Goal: Task Accomplishment & Management: Manage account settings

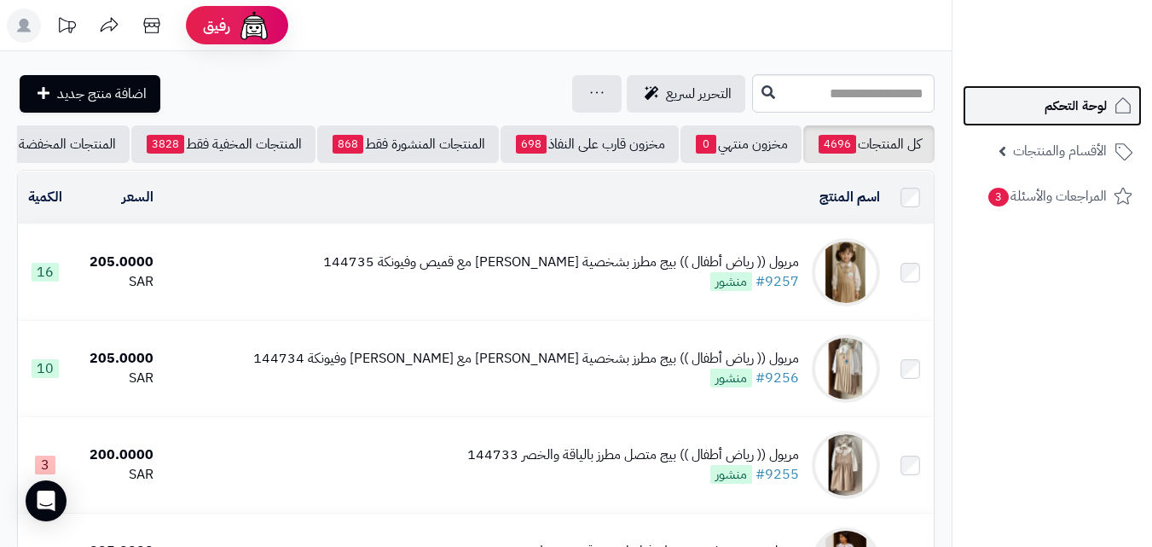
click at [1061, 121] on link "لوحة التحكم" at bounding box center [1052, 105] width 179 height 41
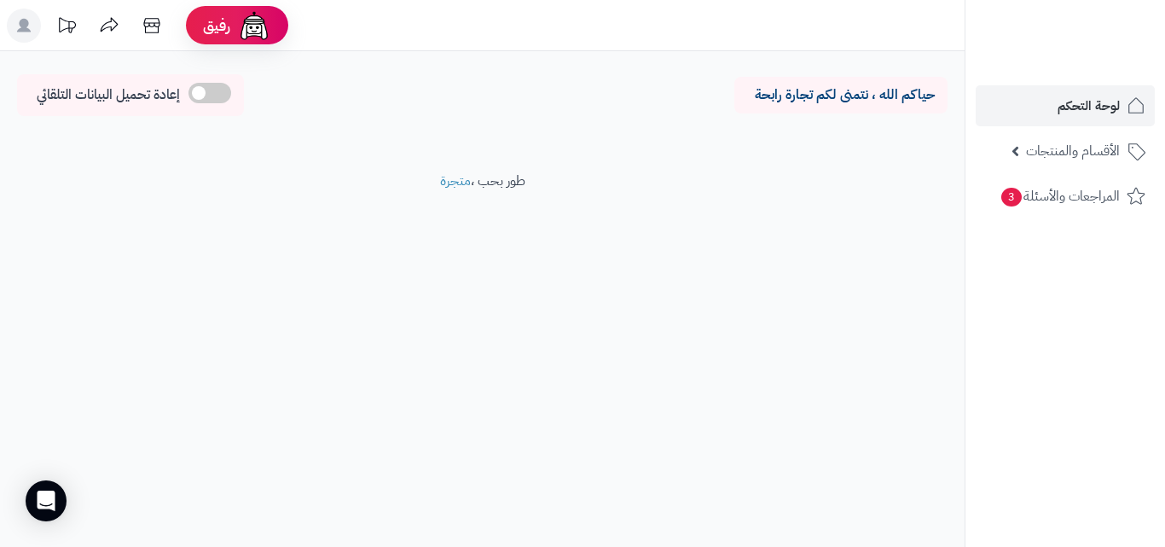
click at [34, 31] on rect at bounding box center [24, 26] width 34 height 34
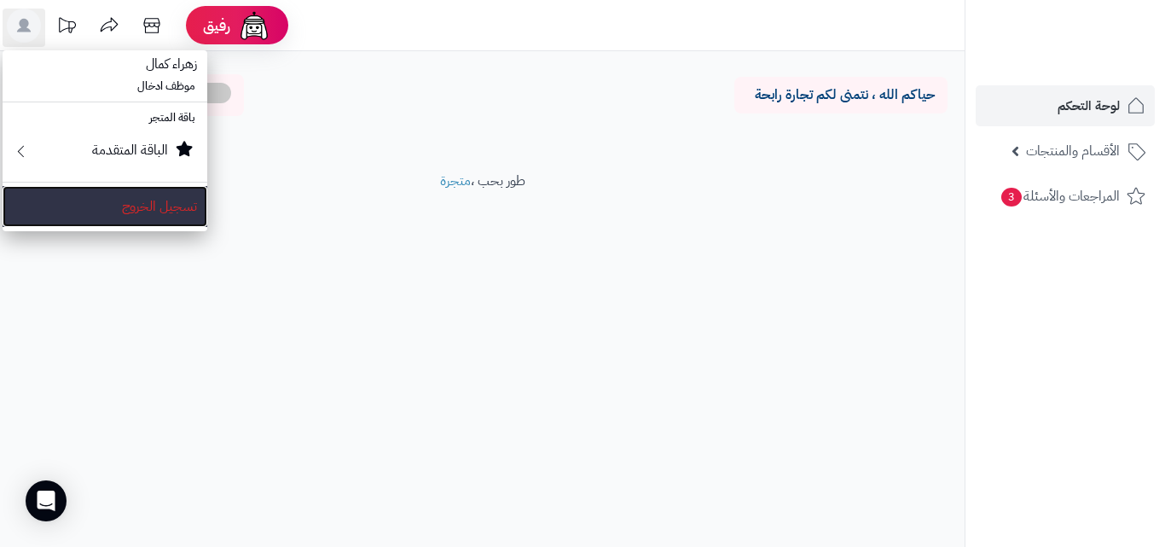
click at [165, 201] on link "تسجيل الخروج" at bounding box center [105, 206] width 205 height 41
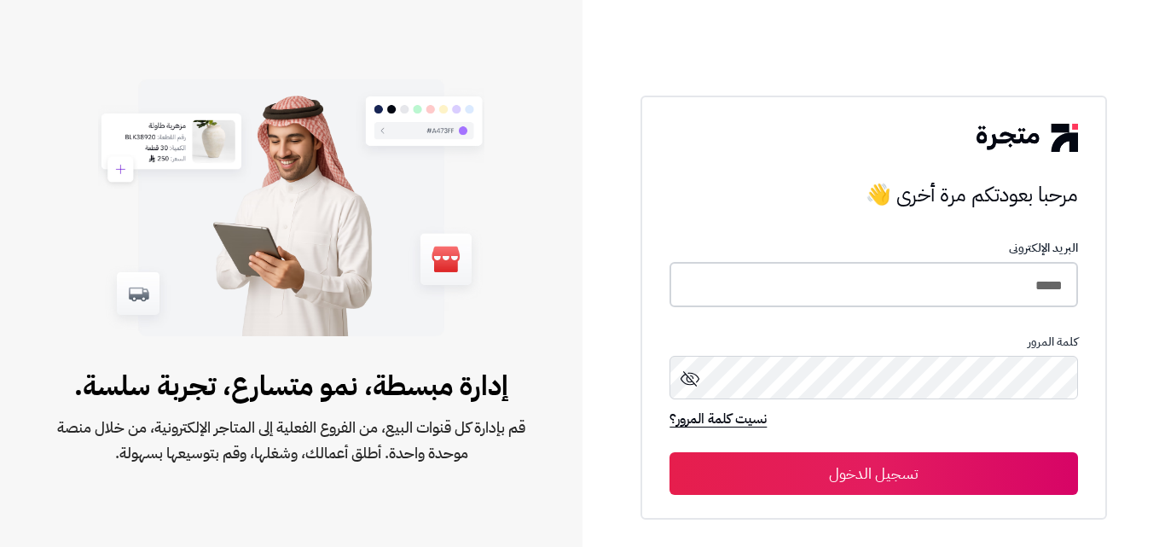
click at [1052, 281] on input "*****" at bounding box center [873, 284] width 408 height 45
click at [1055, 280] on input "*****" at bounding box center [873, 284] width 408 height 45
type input "*"
type input "*****"
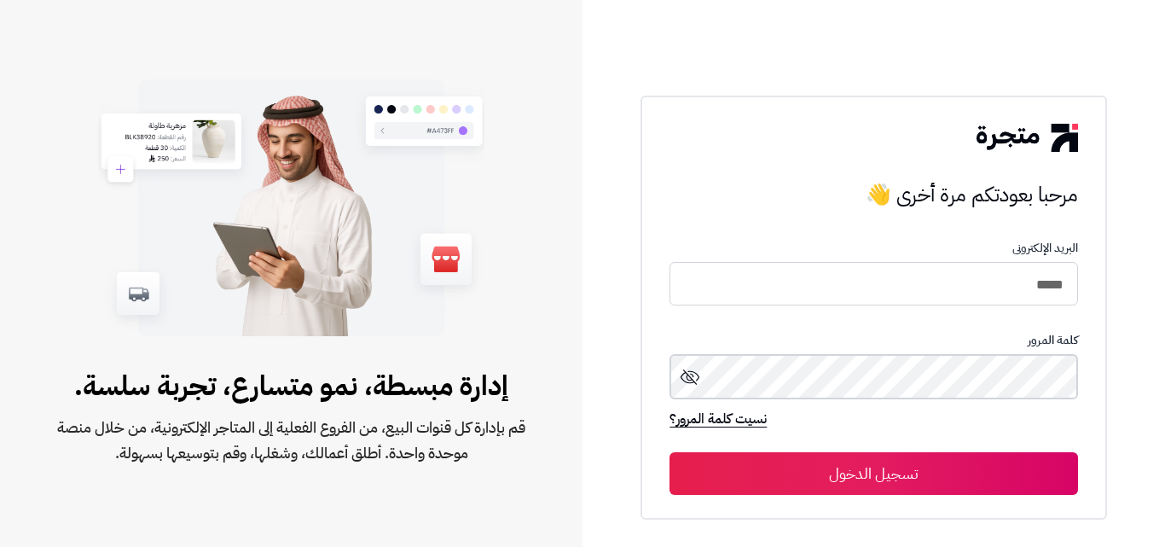
click at [669, 452] on button "تسجيل الدخول" at bounding box center [873, 473] width 408 height 43
click at [1037, 477] on button "تسجيل الدخول" at bounding box center [873, 473] width 408 height 43
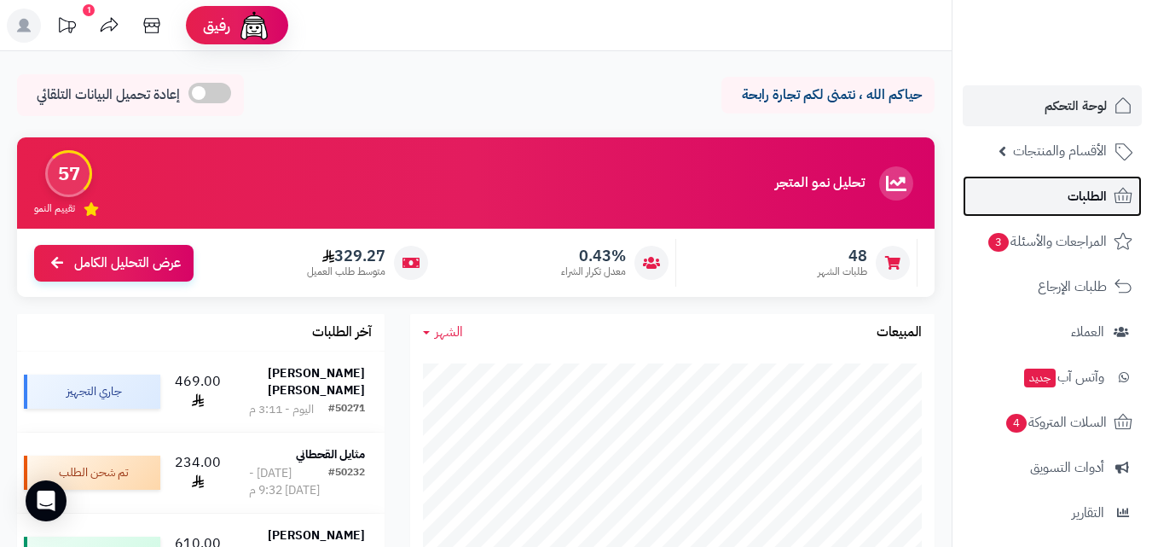
click at [1073, 204] on span "الطلبات" at bounding box center [1086, 196] width 39 height 24
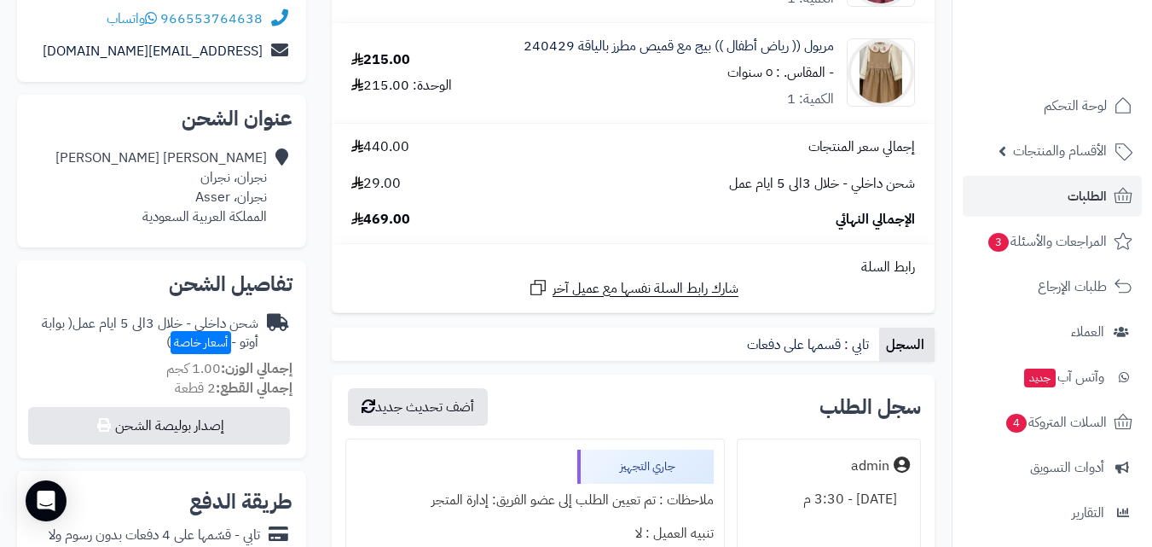
scroll to position [256, 0]
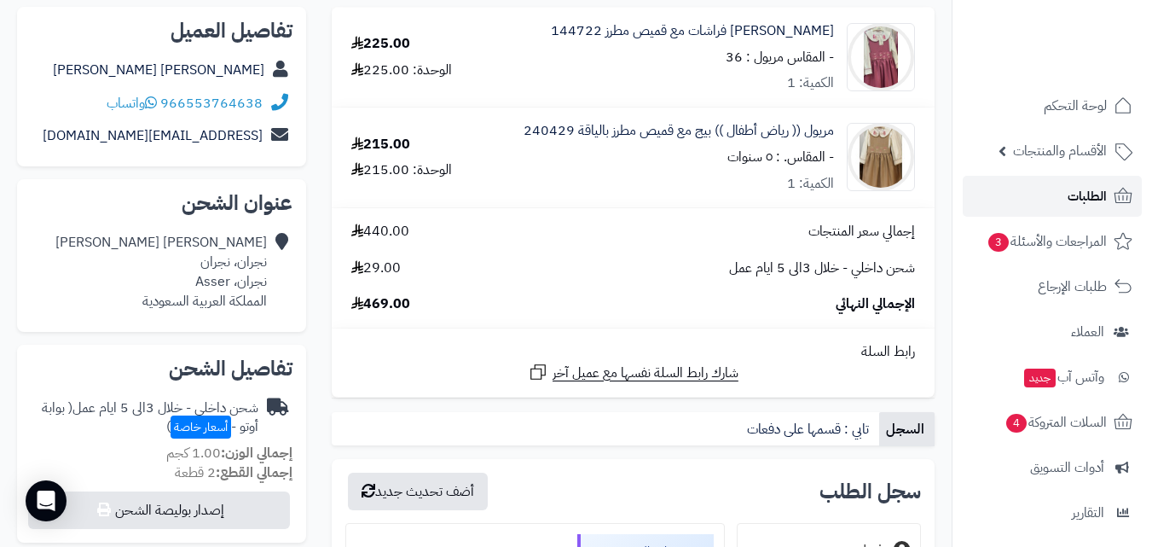
click at [1073, 195] on span "الطلبات" at bounding box center [1086, 196] width 39 height 24
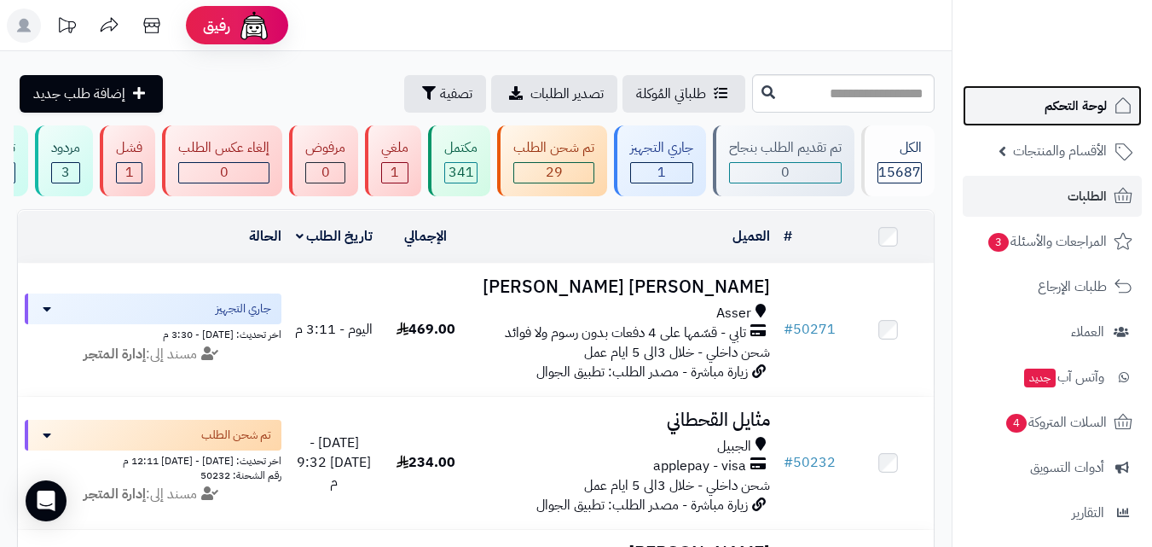
click at [1095, 112] on span "لوحة التحكم" at bounding box center [1075, 106] width 62 height 24
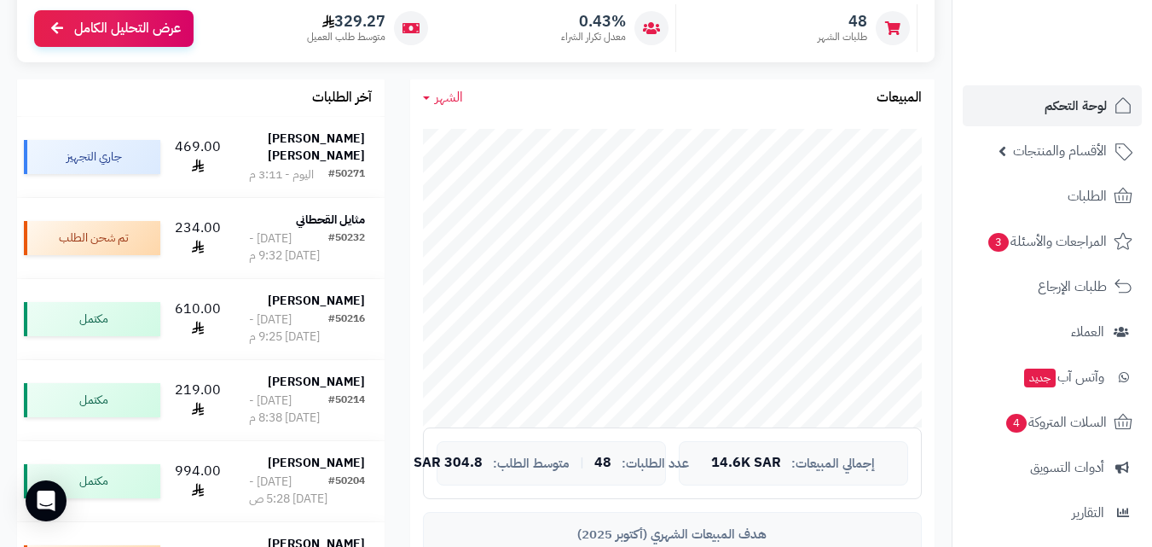
scroll to position [256, 0]
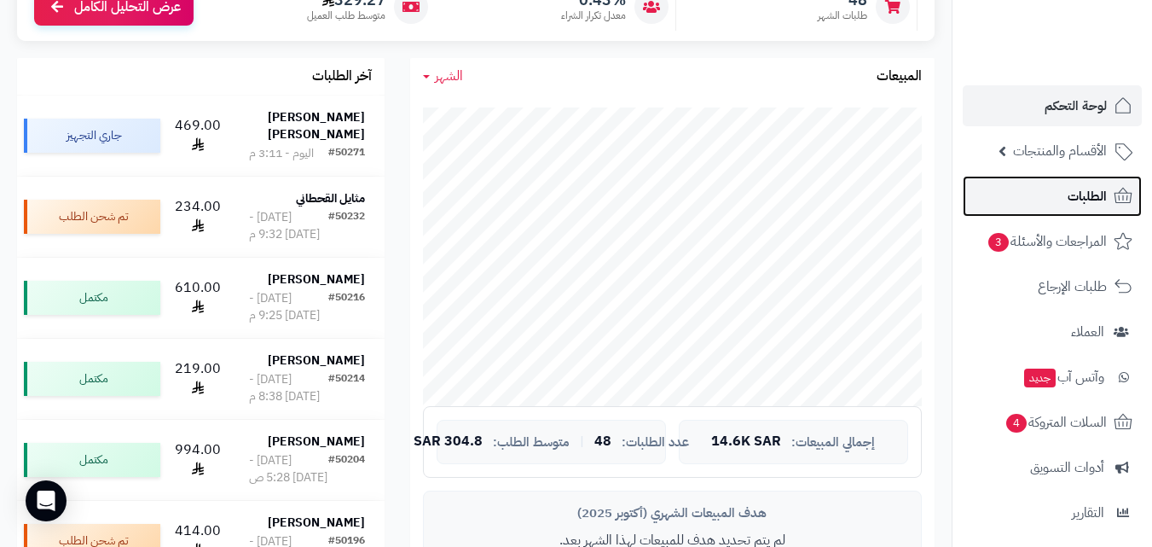
click at [1058, 190] on link "الطلبات" at bounding box center [1052, 196] width 179 height 41
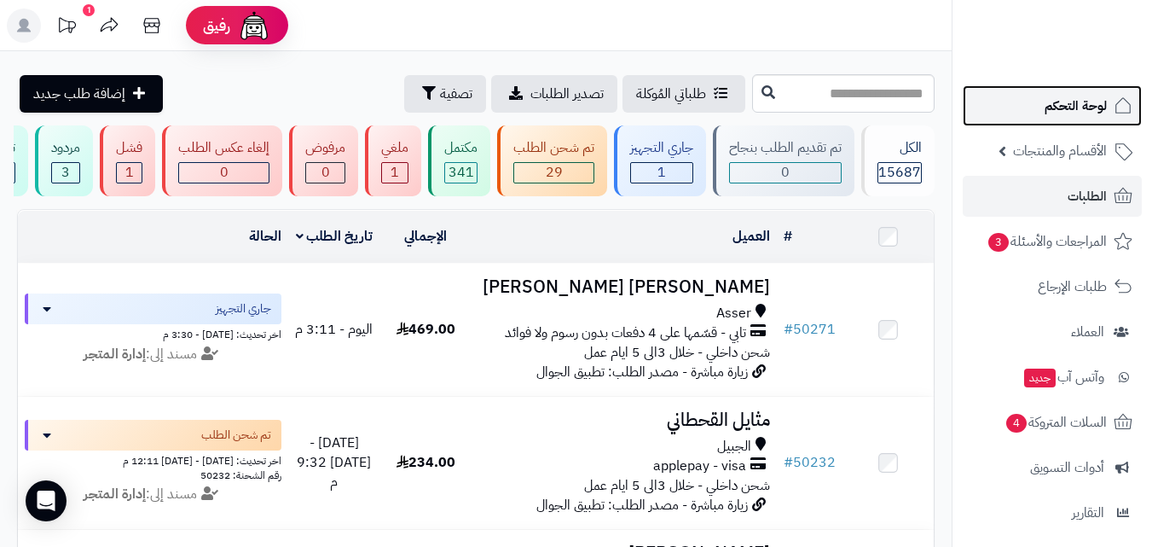
click at [1090, 119] on link "لوحة التحكم" at bounding box center [1052, 105] width 179 height 41
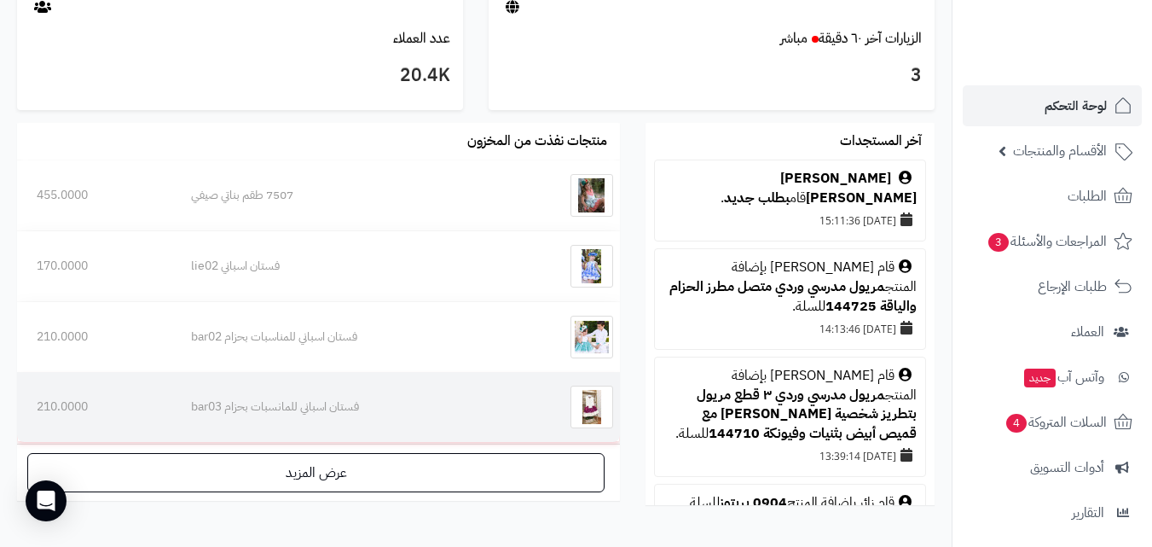
scroll to position [1015, 0]
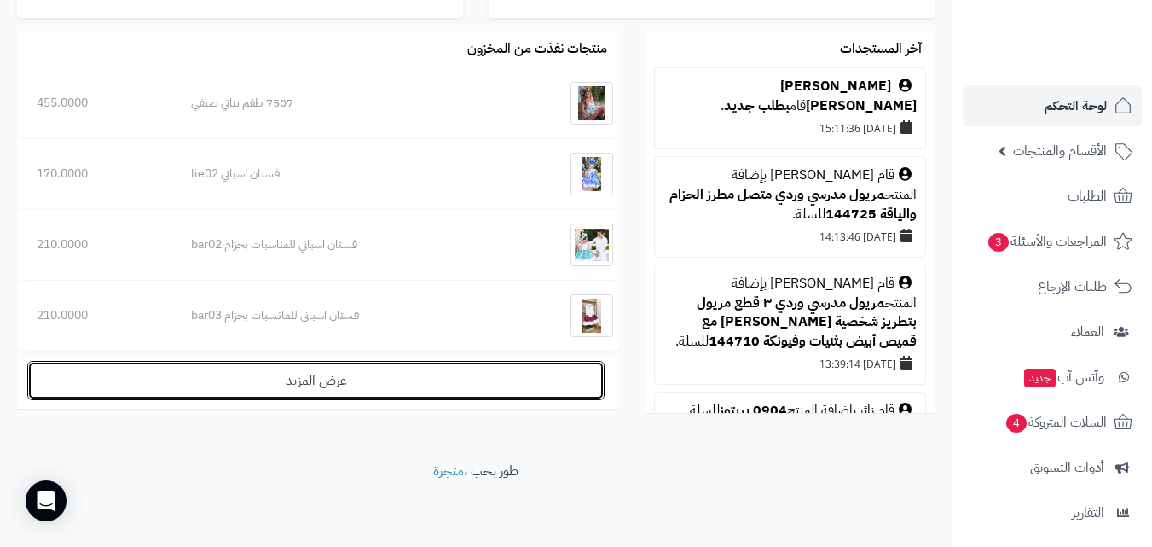
click at [304, 379] on link "عرض المزيد" at bounding box center [315, 380] width 577 height 39
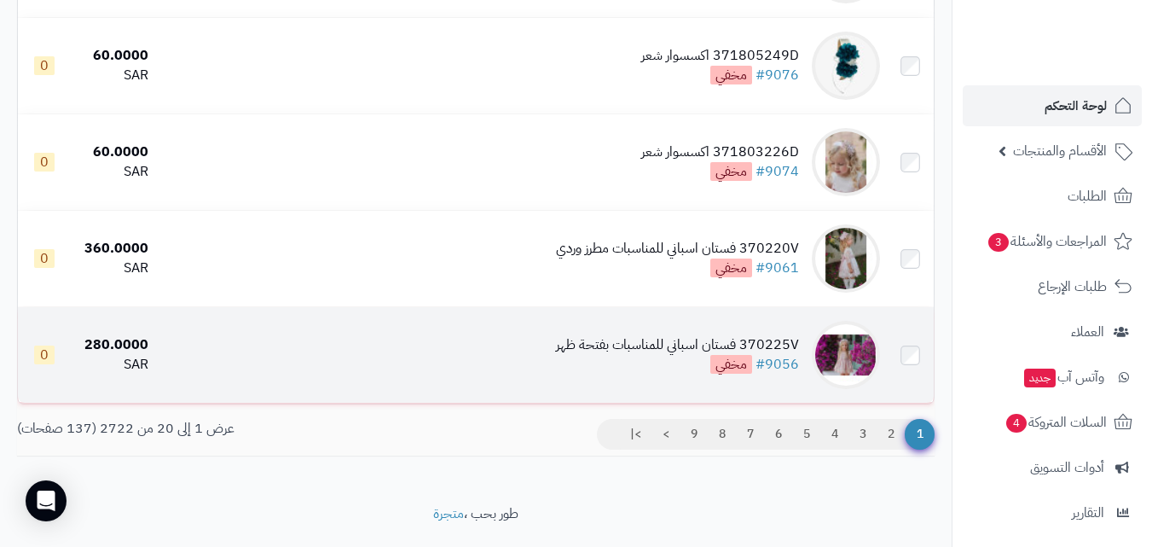
scroll to position [1790, 0]
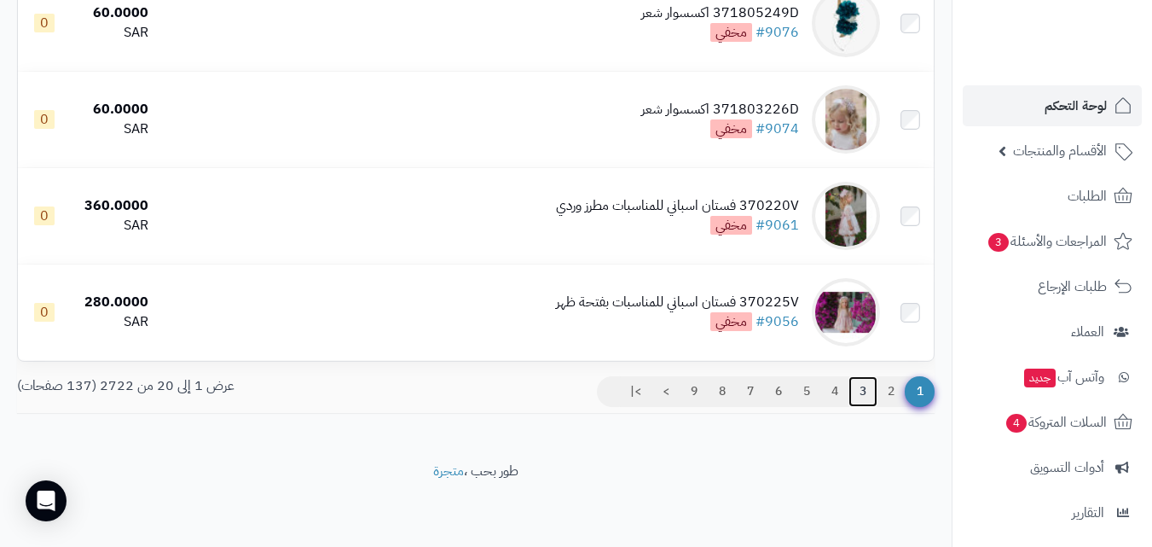
click at [863, 396] on link "3" at bounding box center [862, 391] width 29 height 31
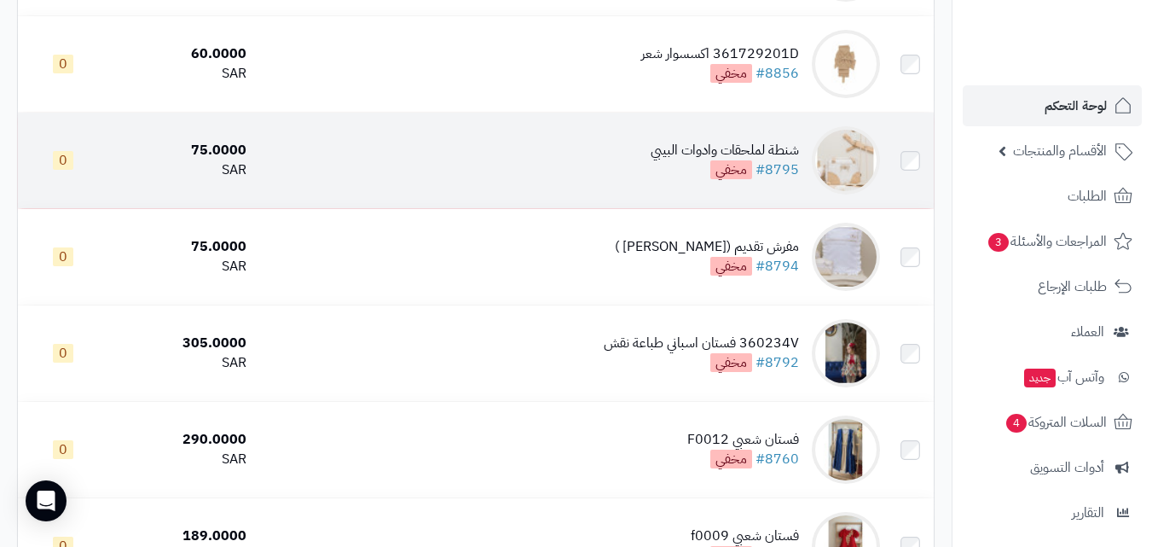
scroll to position [1801, 0]
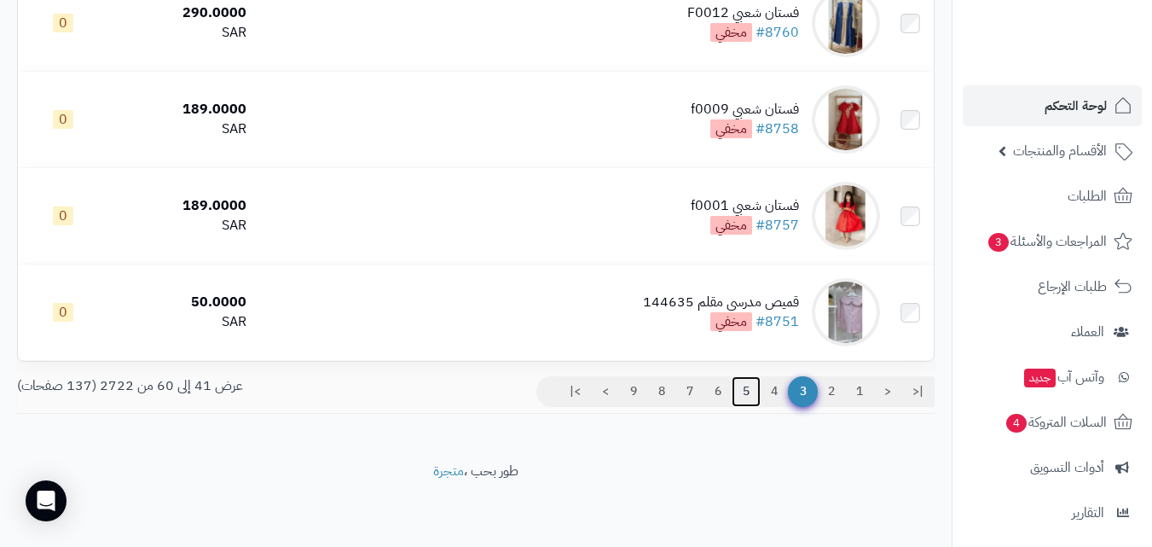
click at [749, 394] on link "5" at bounding box center [746, 391] width 29 height 31
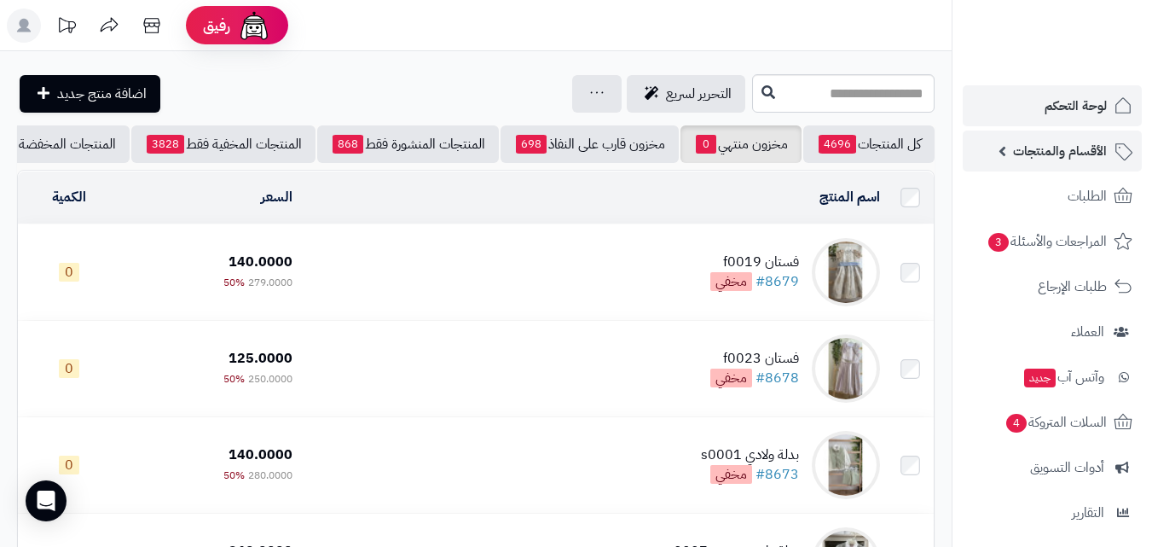
click at [1045, 159] on span "الأقسام والمنتجات" at bounding box center [1060, 151] width 94 height 24
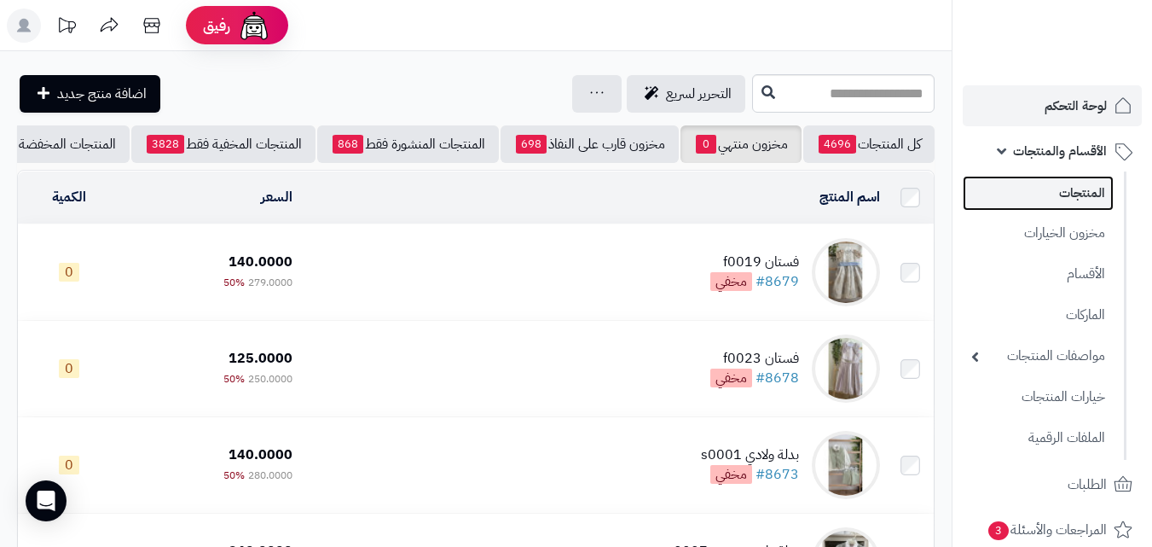
click at [1051, 184] on link "المنتجات" at bounding box center [1038, 193] width 151 height 35
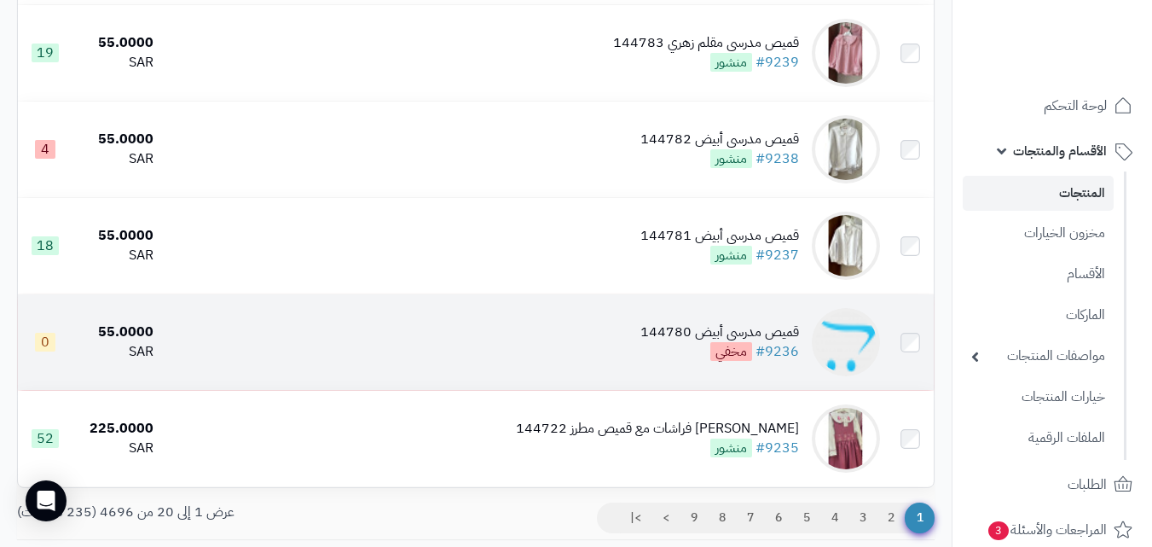
scroll to position [1705, 0]
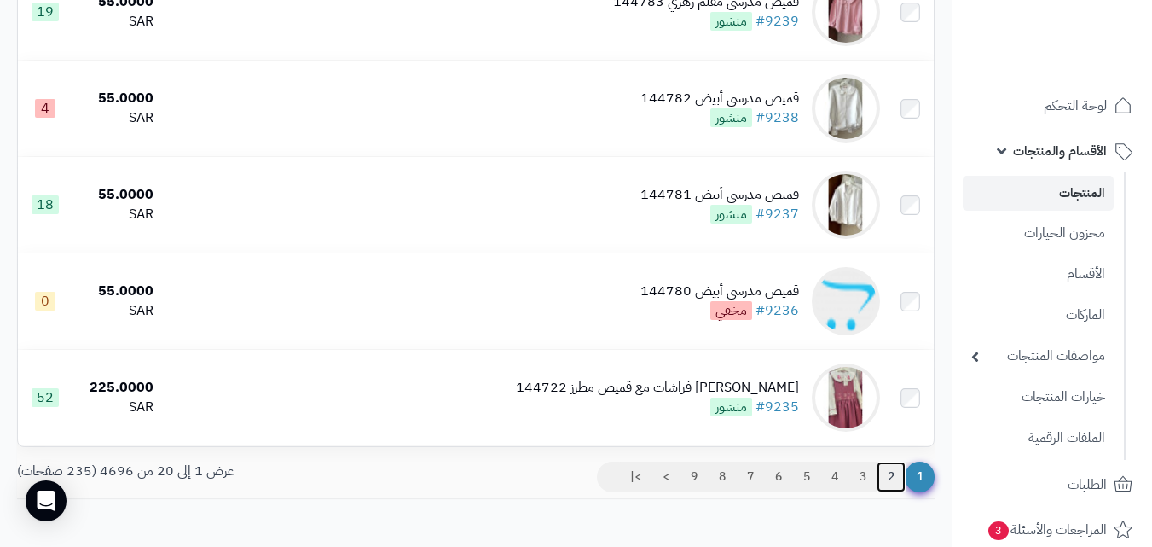
click at [888, 488] on link "2" at bounding box center [890, 476] width 29 height 31
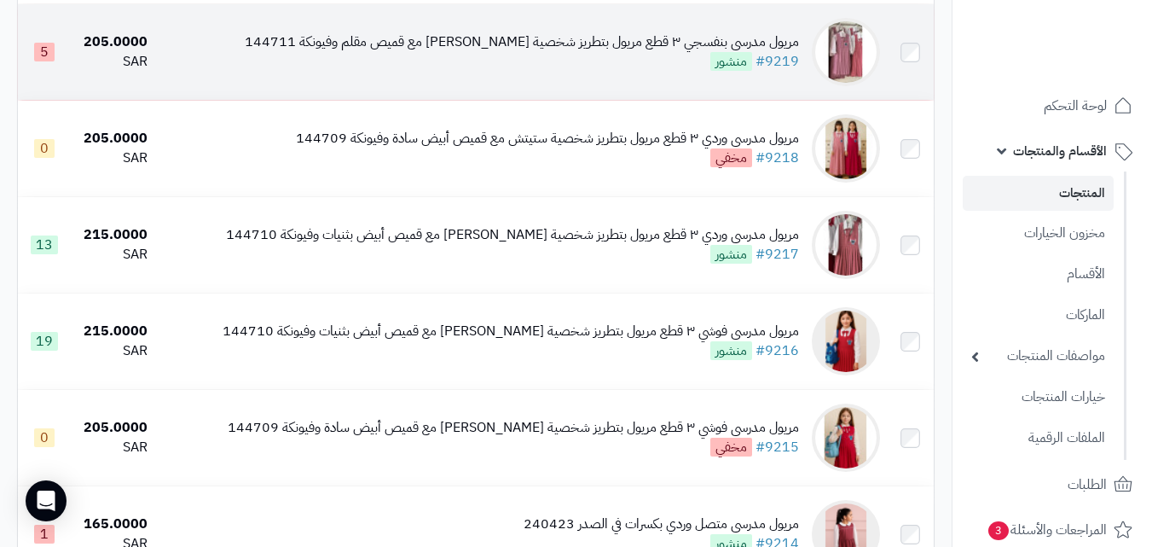
scroll to position [1790, 0]
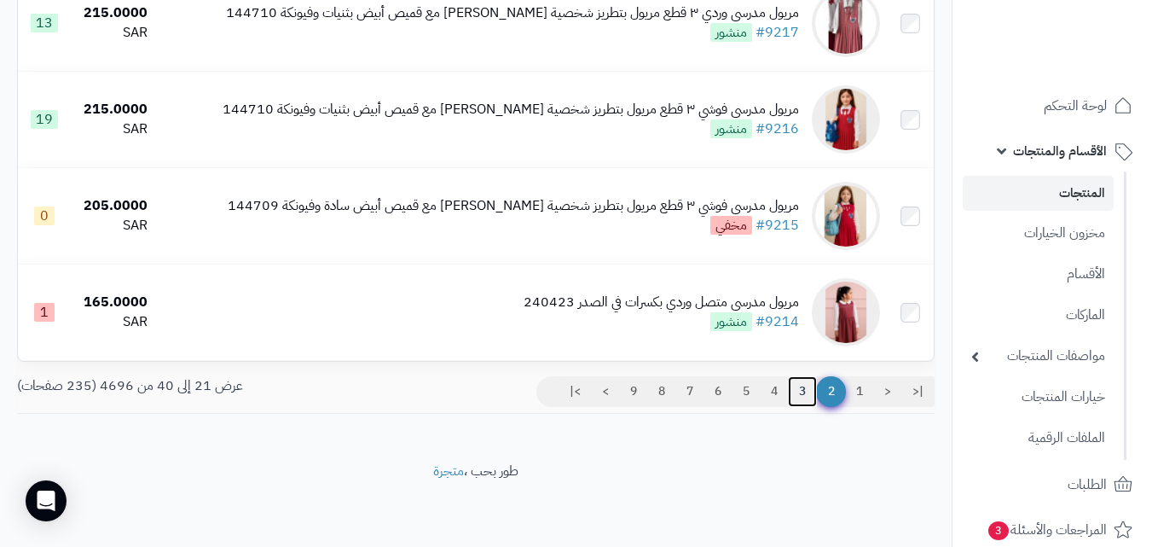
click at [798, 393] on link "3" at bounding box center [802, 391] width 29 height 31
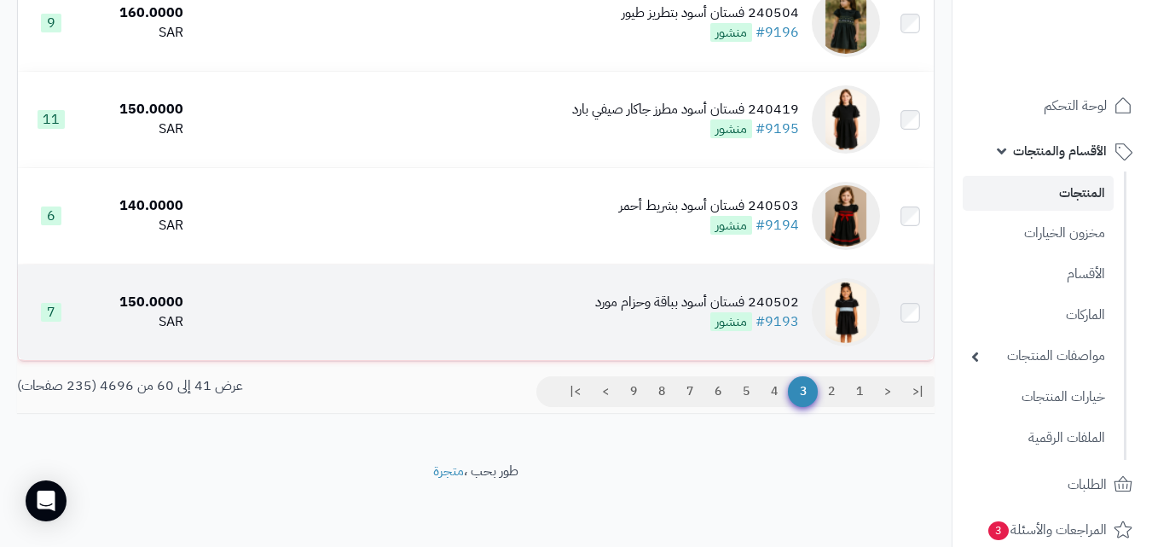
scroll to position [1801, 0]
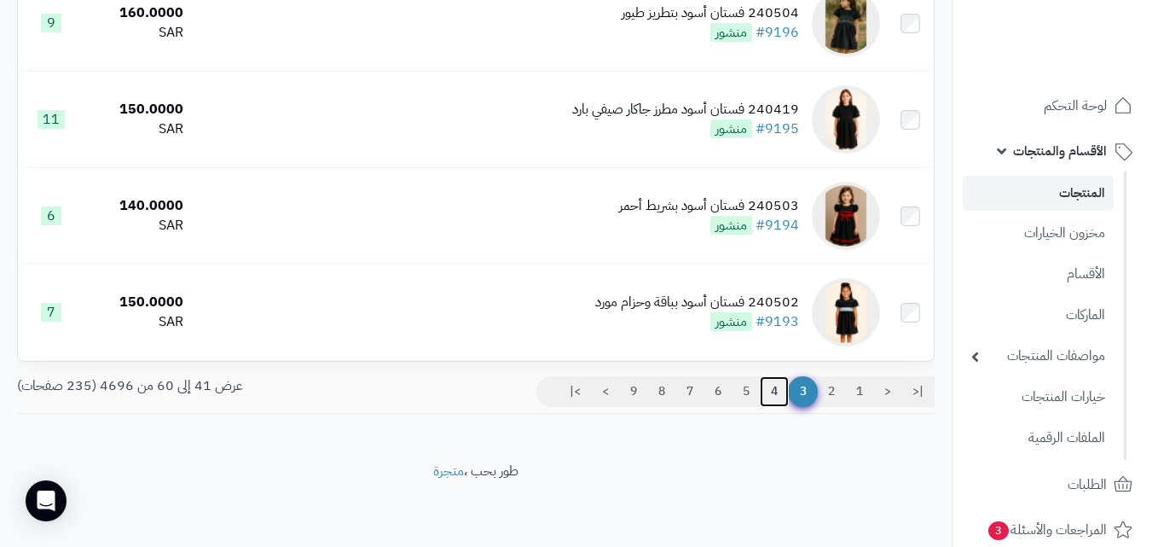
click at [766, 392] on link "4" at bounding box center [774, 391] width 29 height 31
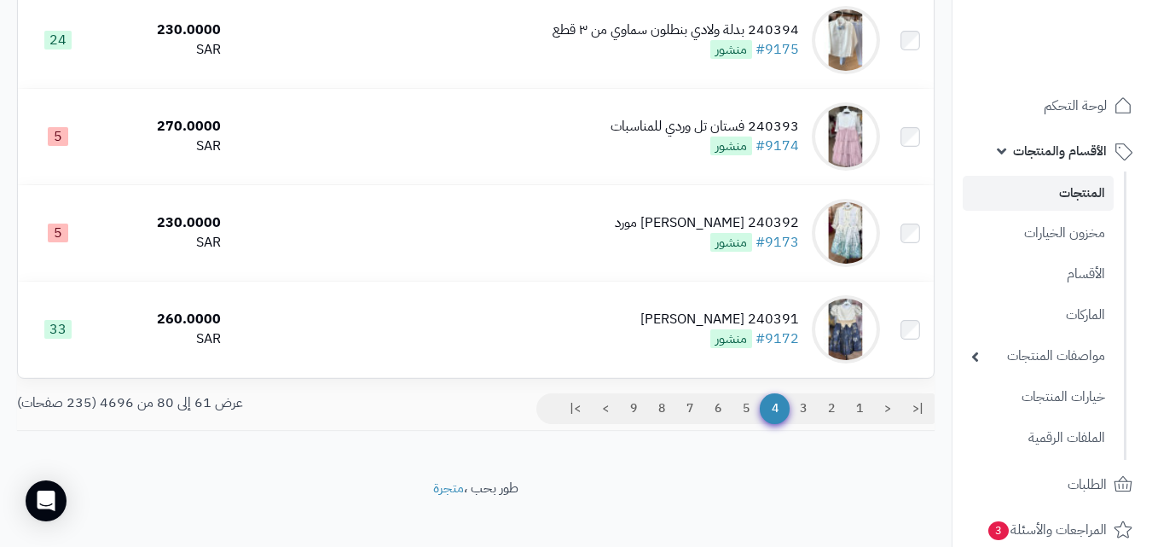
scroll to position [1801, 0]
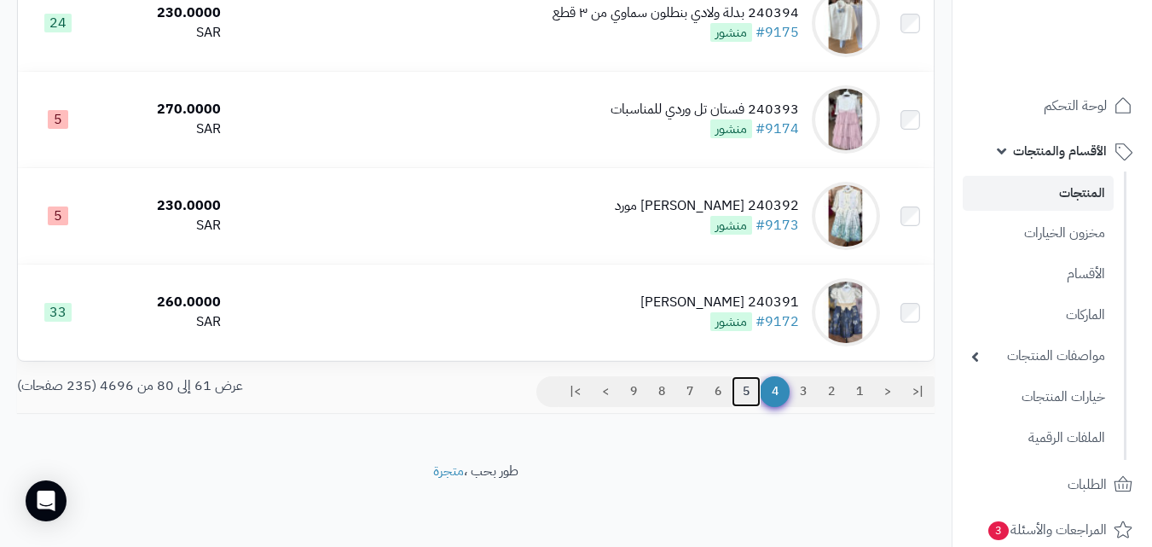
click at [735, 386] on link "5" at bounding box center [746, 391] width 29 height 31
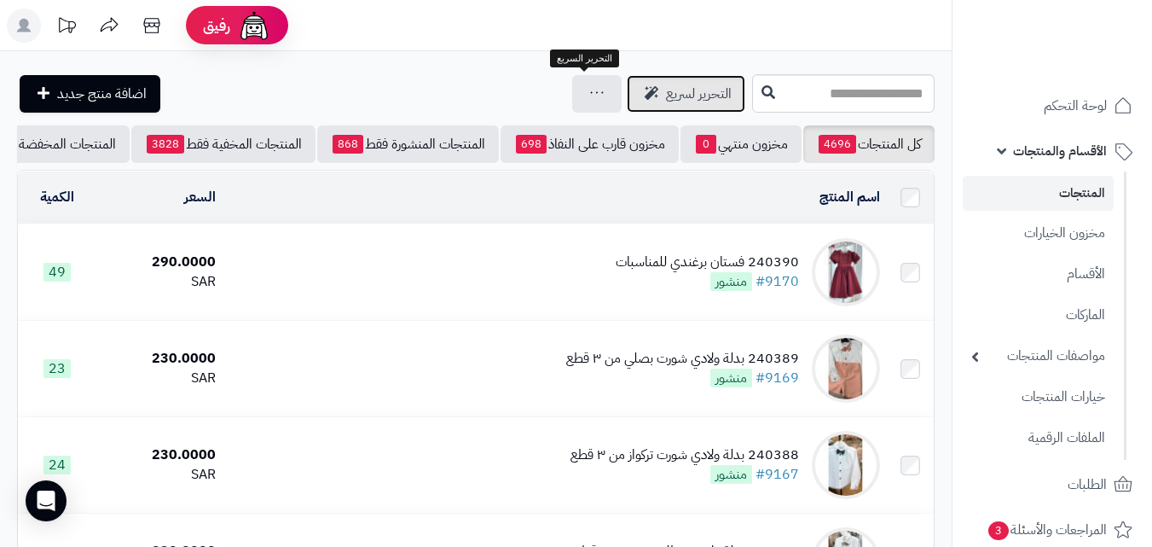
click at [627, 90] on link "التحرير لسريع" at bounding box center [686, 94] width 119 height 38
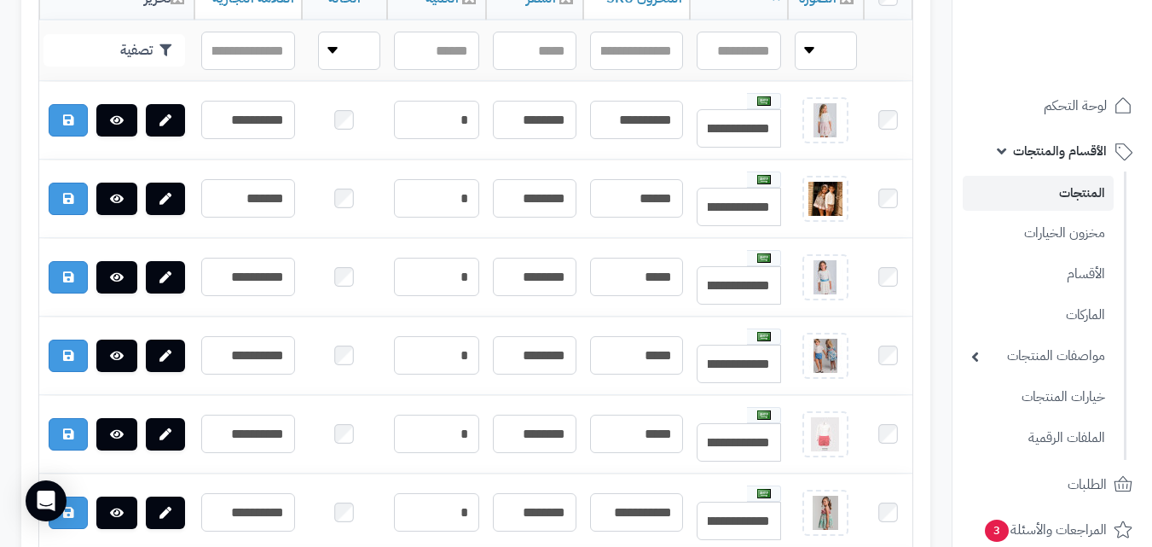
scroll to position [281, 0]
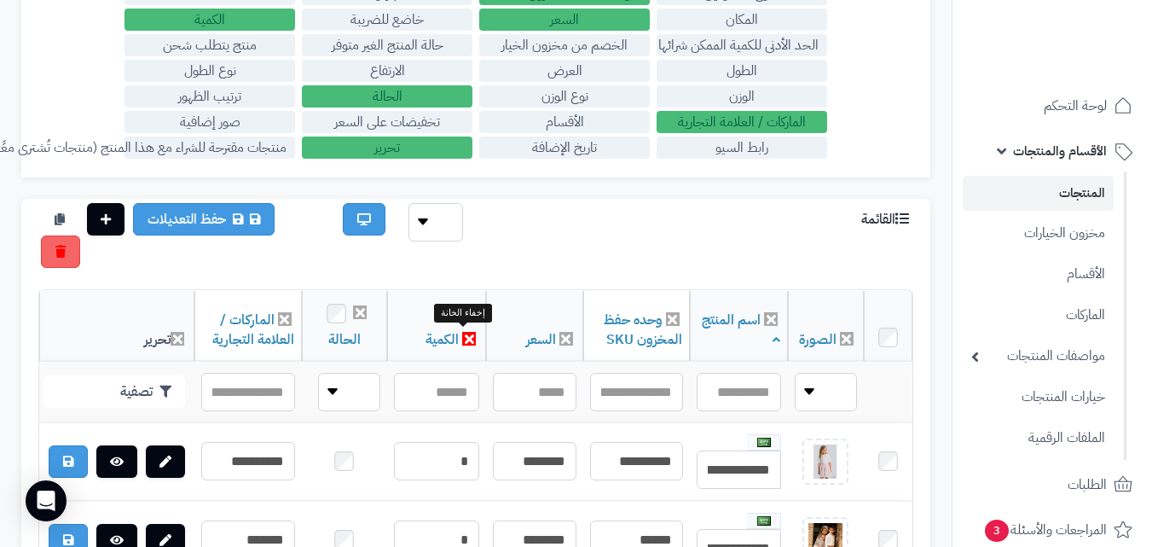
click at [462, 338] on icon at bounding box center [469, 339] width 14 height 14
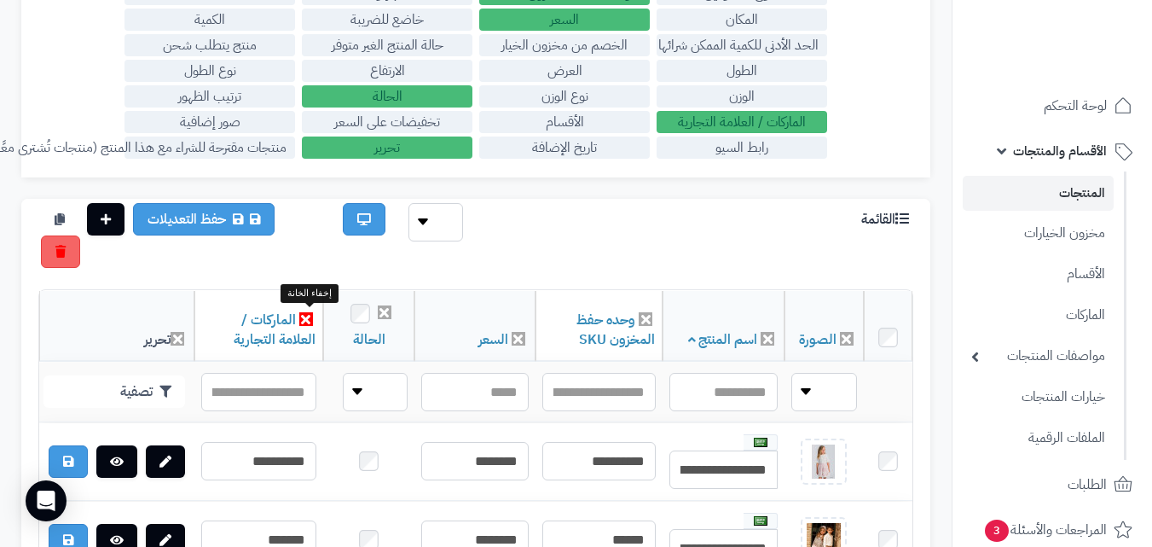
click at [308, 318] on icon at bounding box center [306, 319] width 14 height 14
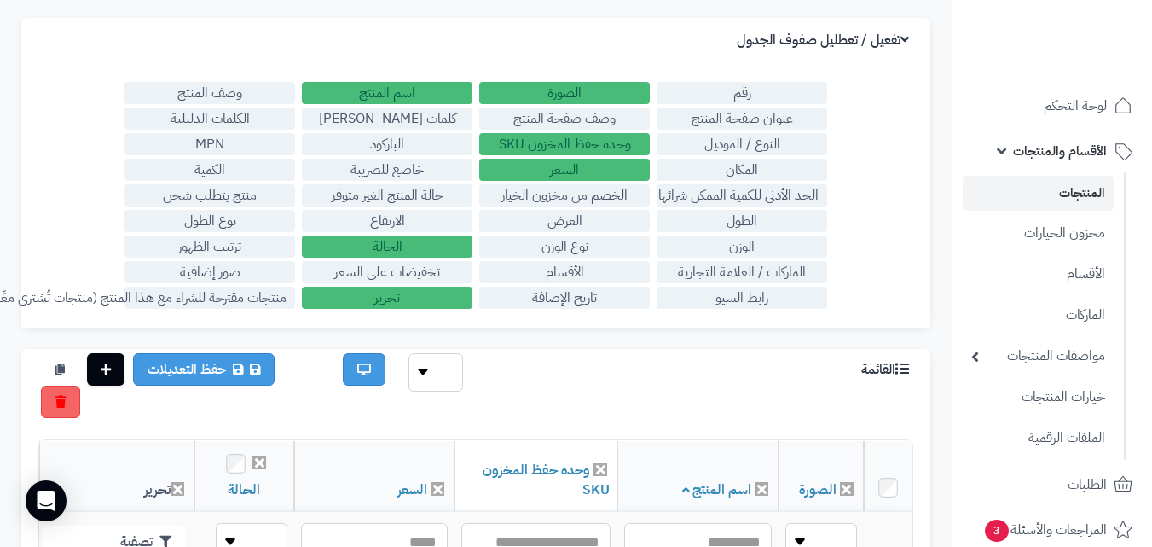
scroll to position [111, 0]
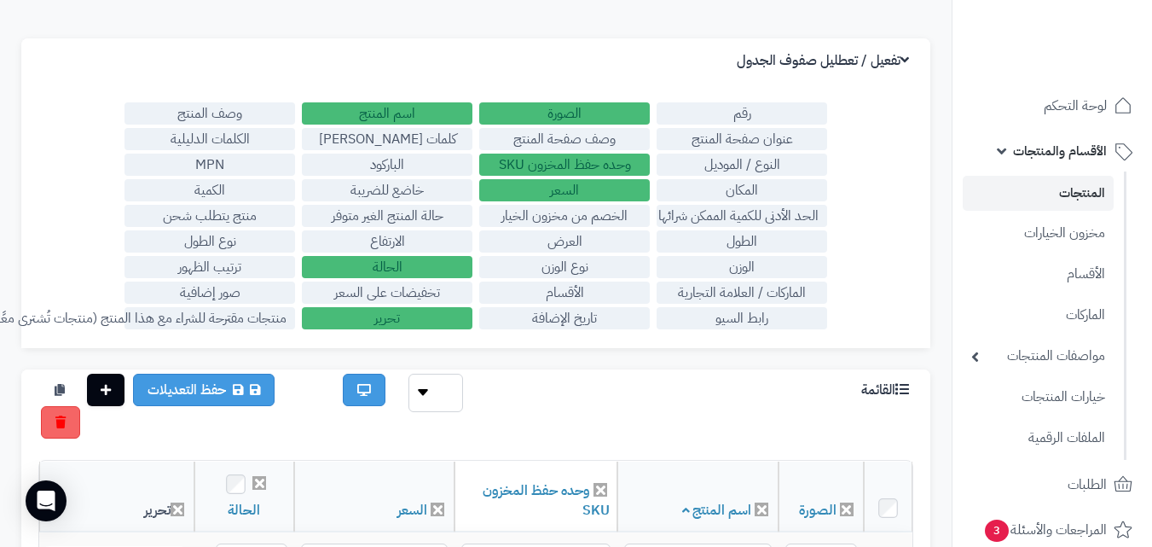
click at [417, 292] on label "تخفيضات على السعر" at bounding box center [387, 292] width 171 height 22
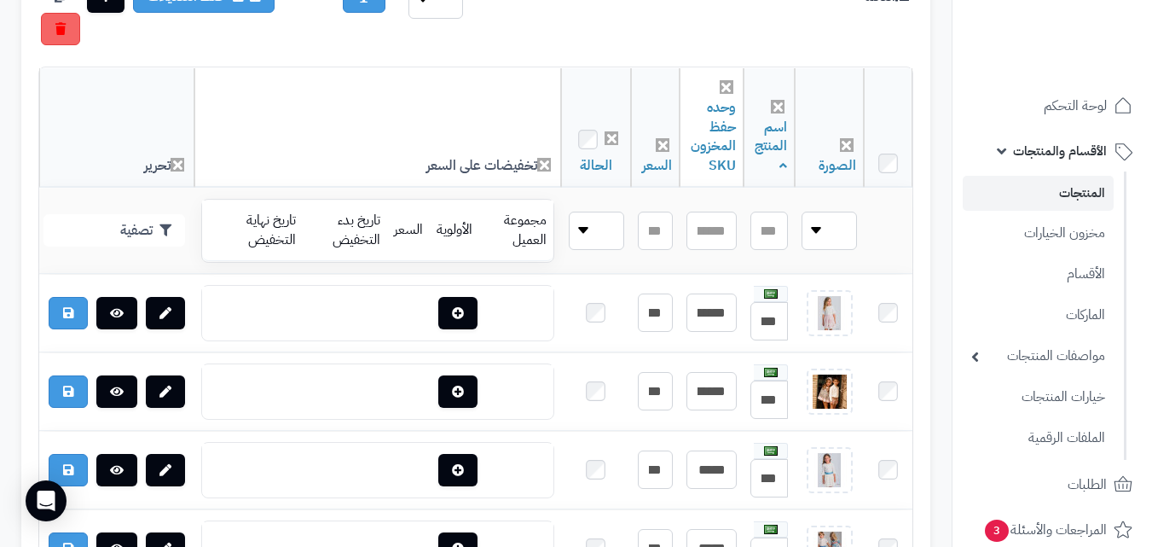
scroll to position [455, 0]
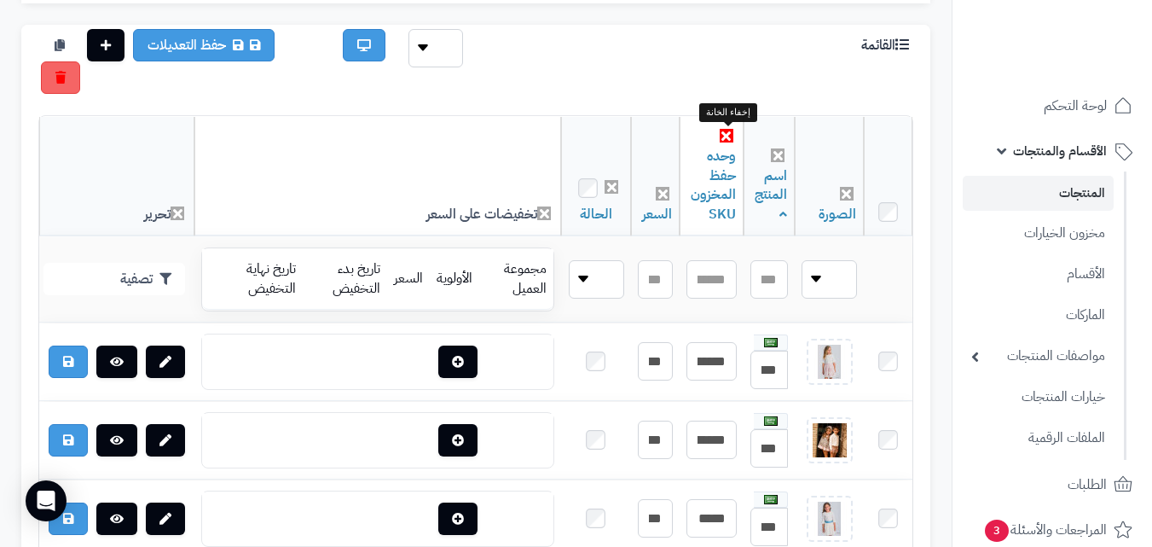
click at [727, 140] on icon at bounding box center [727, 136] width 14 height 14
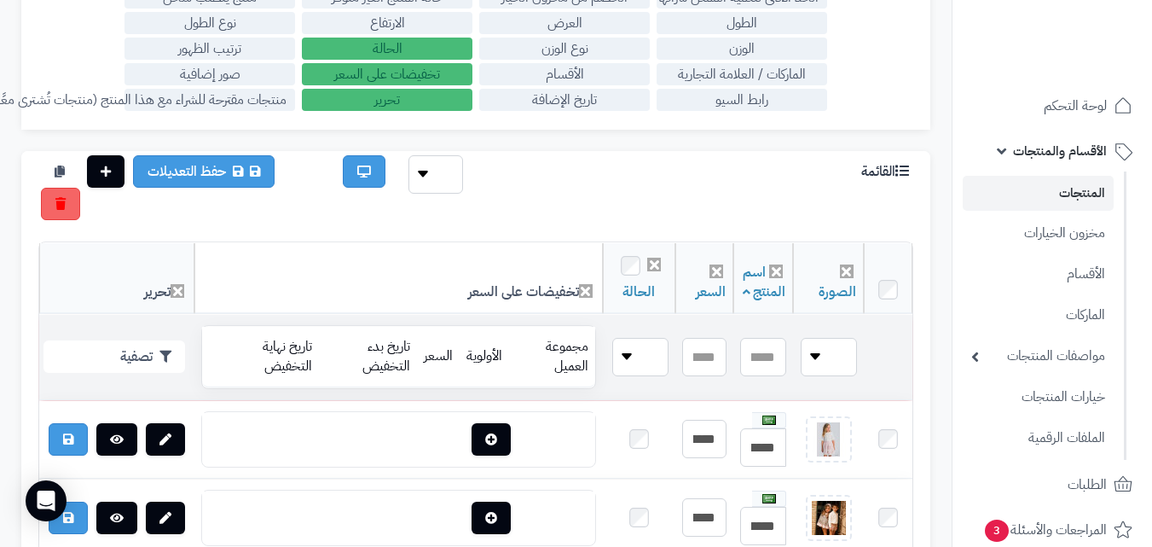
scroll to position [370, 0]
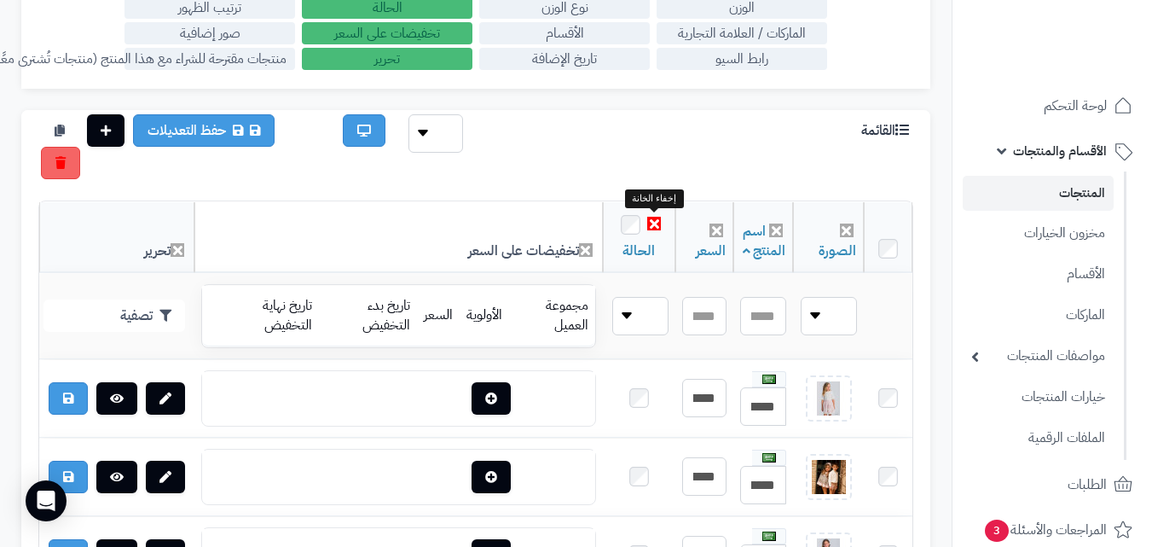
click at [656, 222] on icon at bounding box center [654, 224] width 14 height 14
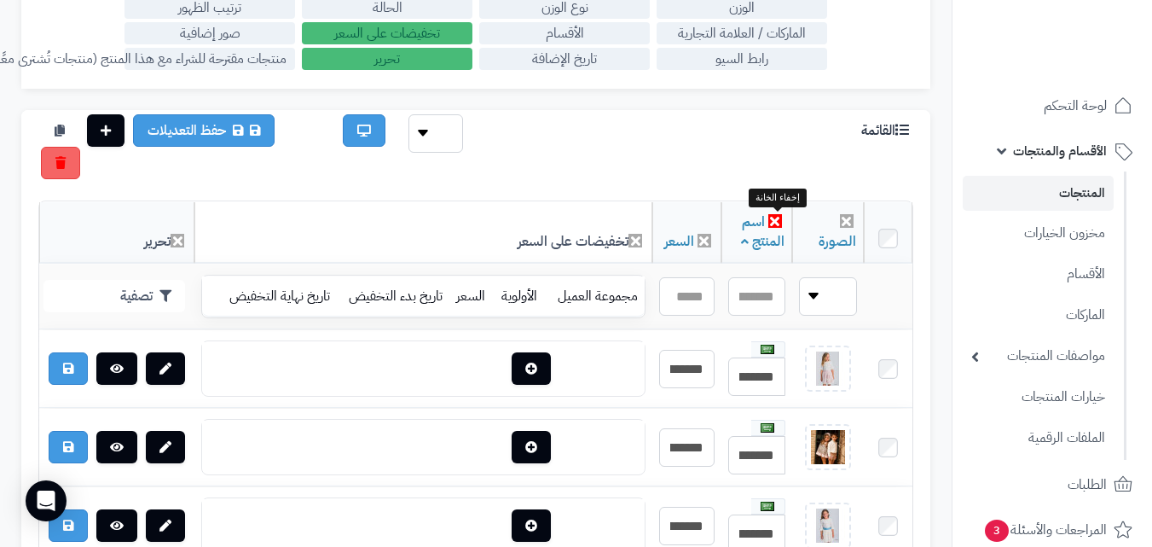
click at [776, 222] on icon at bounding box center [775, 221] width 14 height 14
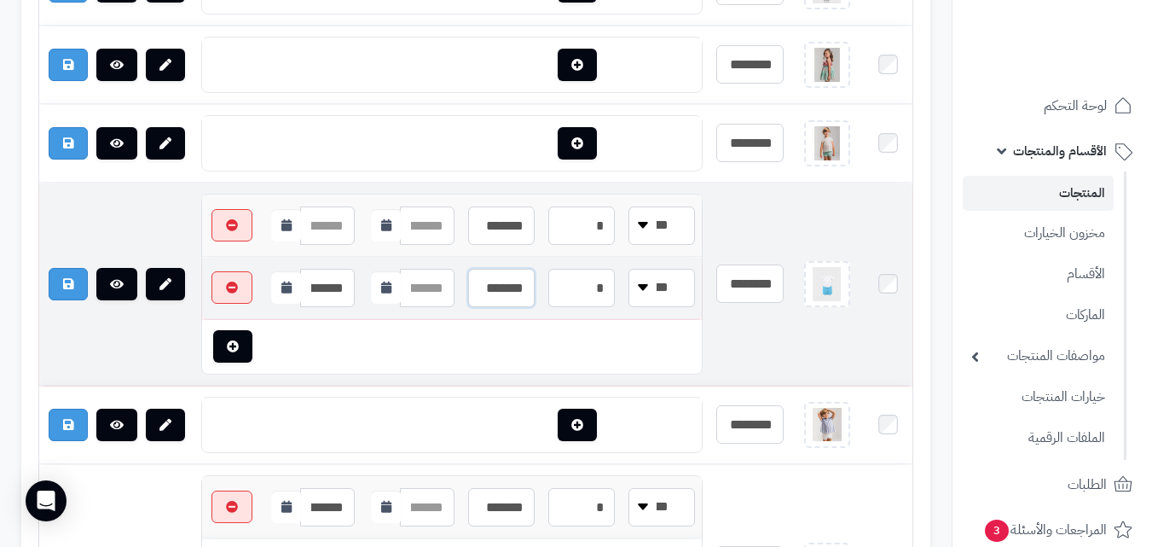
scroll to position [0, -8]
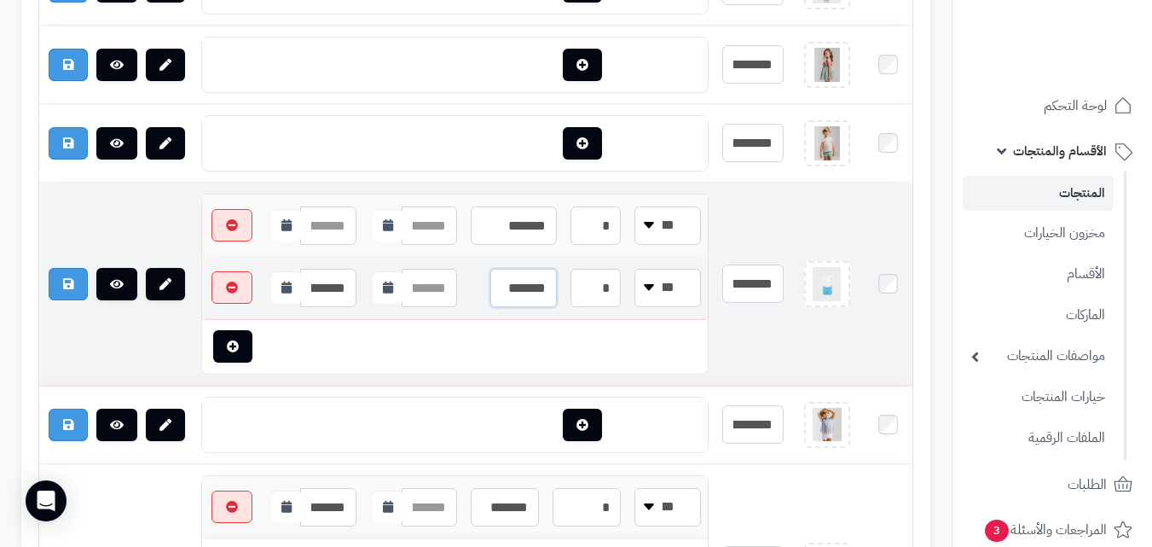
drag, startPoint x: 497, startPoint y: 283, endPoint x: 456, endPoint y: 290, distance: 41.5
click at [456, 290] on tr "**********" at bounding box center [455, 287] width 506 height 61
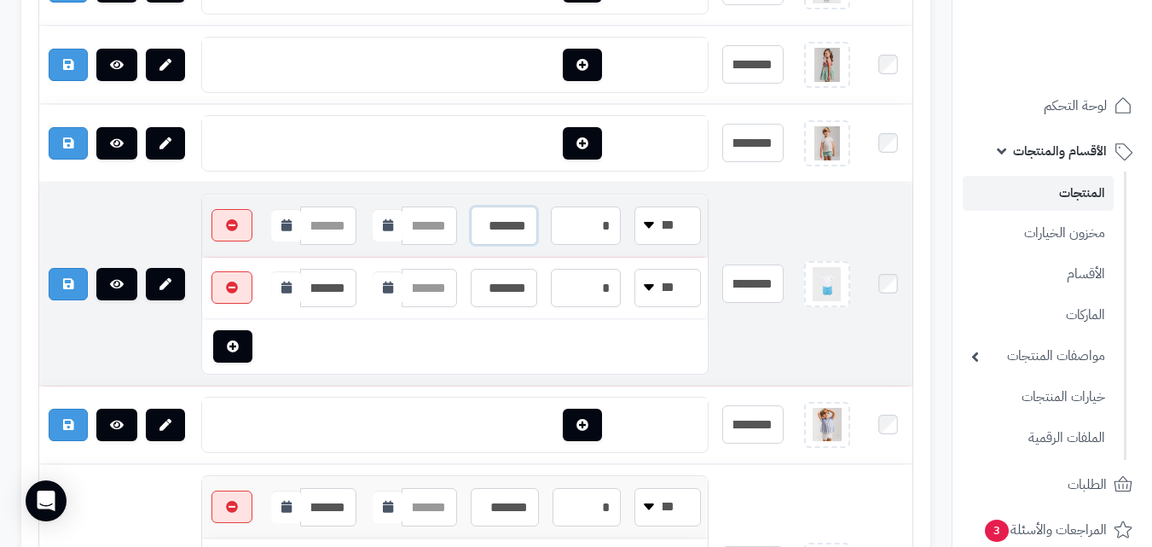
drag, startPoint x: 507, startPoint y: 219, endPoint x: 464, endPoint y: 227, distance: 44.2
click at [464, 227] on td "*******" at bounding box center [504, 225] width 80 height 61
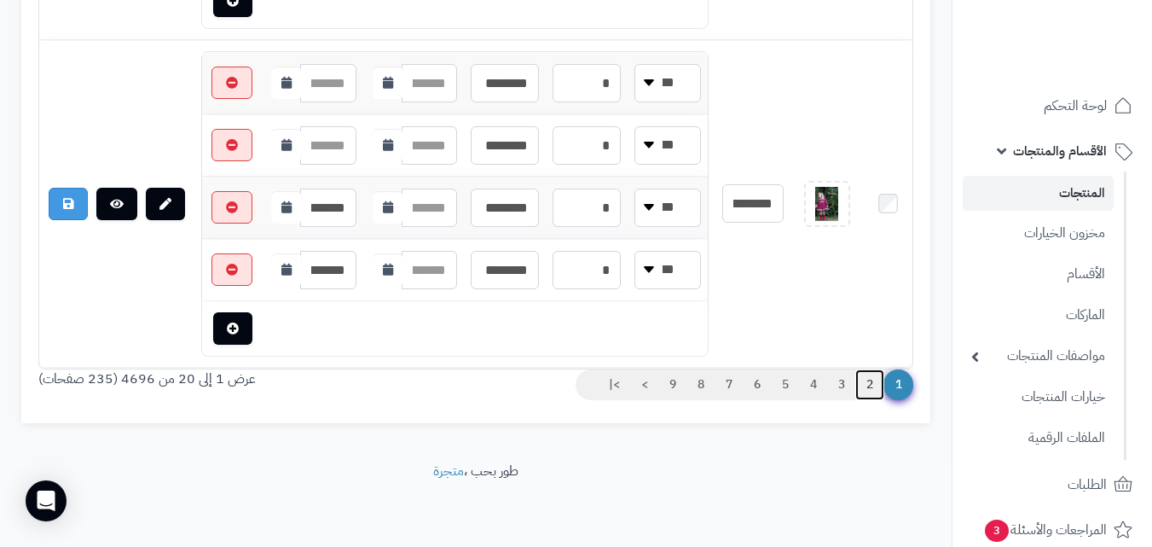
scroll to position [0, 0]
click at [865, 379] on link "2" at bounding box center [869, 384] width 29 height 31
click at [670, 386] on link "9" at bounding box center [672, 384] width 29 height 31
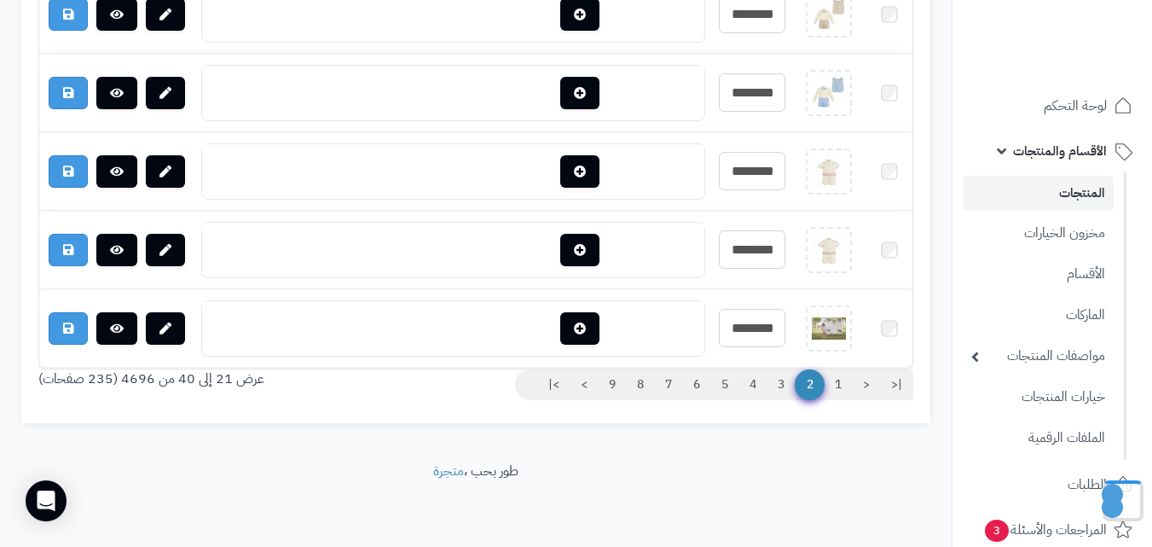
scroll to position [2395, 0]
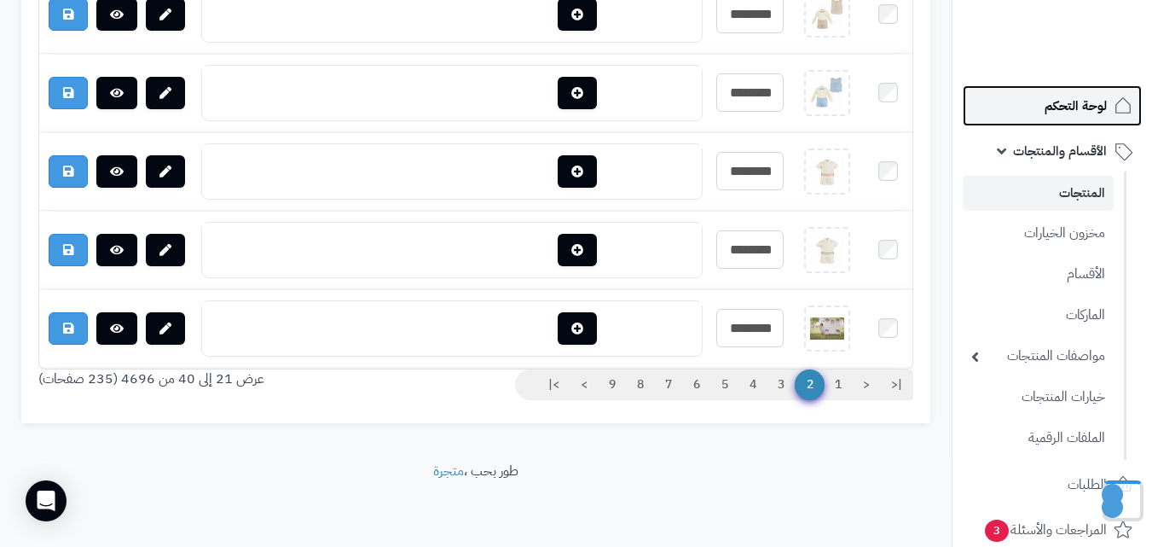
click at [1056, 111] on span "لوحة التحكم" at bounding box center [1075, 106] width 62 height 24
